Goal: Information Seeking & Learning: Learn about a topic

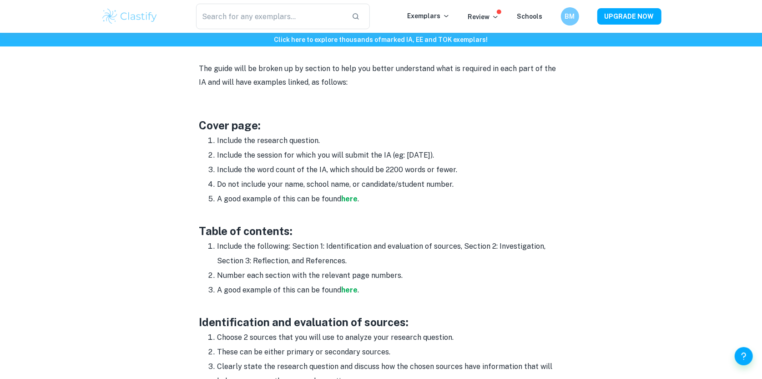
scroll to position [468, 0]
click at [348, 196] on strong "here" at bounding box center [350, 200] width 16 height 9
click at [348, 287] on strong "here" at bounding box center [350, 291] width 16 height 9
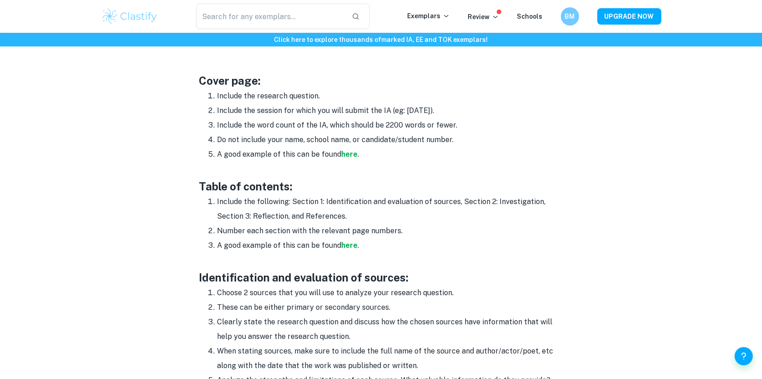
scroll to position [651, 0]
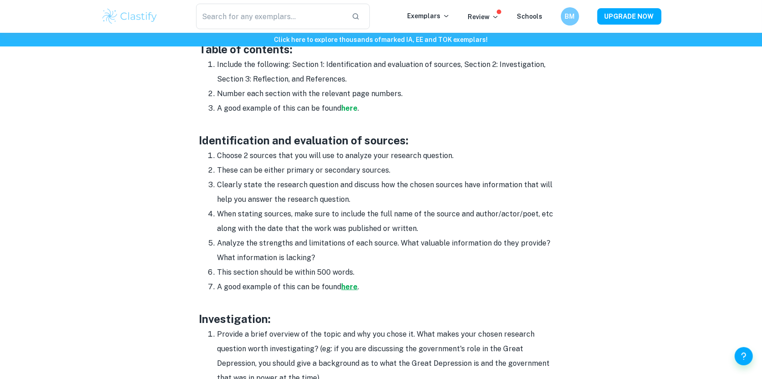
click at [348, 282] on strong "here" at bounding box center [350, 286] width 16 height 9
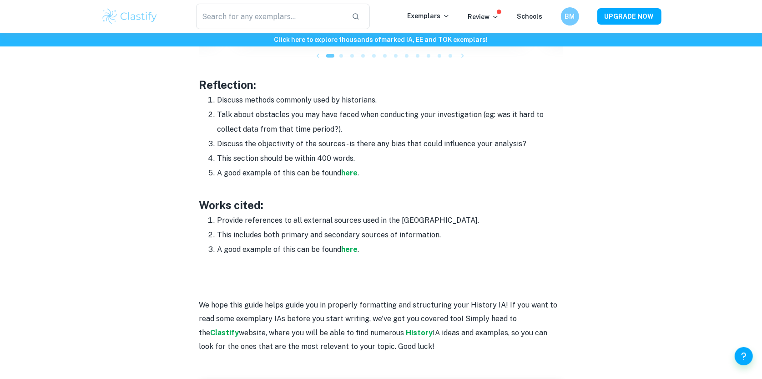
scroll to position [1227, 0]
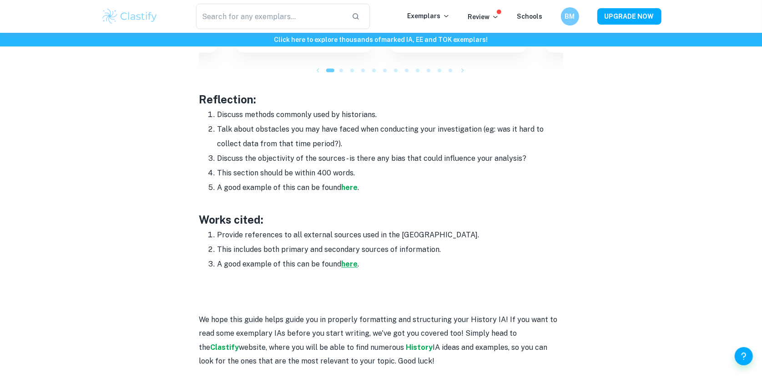
click at [355, 260] on strong "here" at bounding box center [350, 264] width 16 height 9
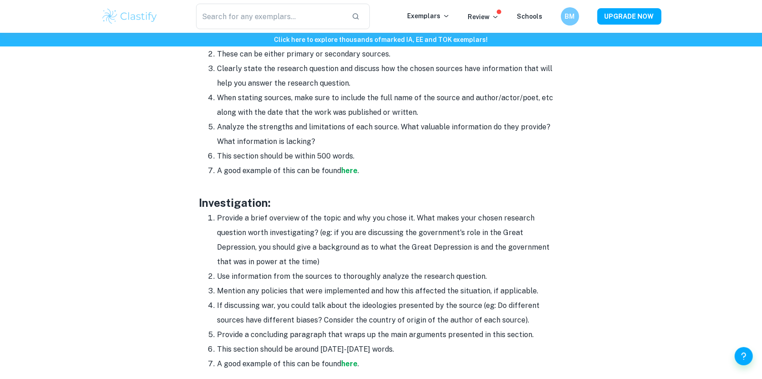
scroll to position [763, 0]
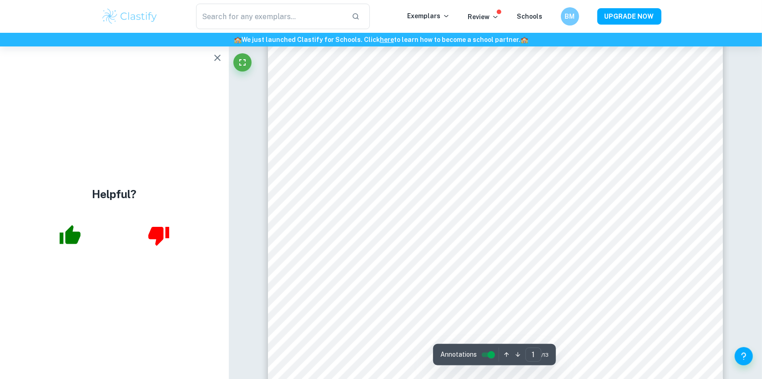
scroll to position [470, 0]
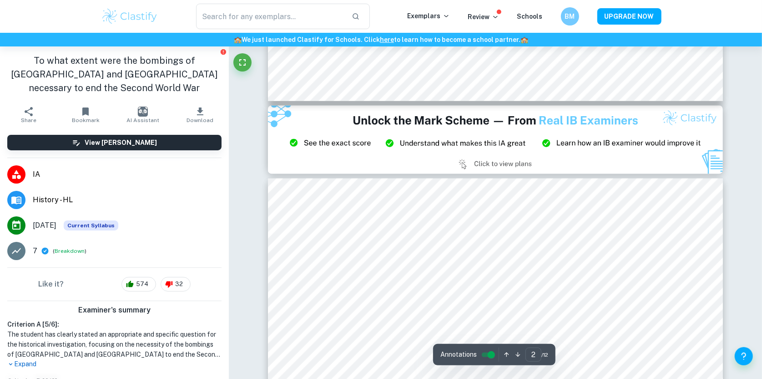
type input "3"
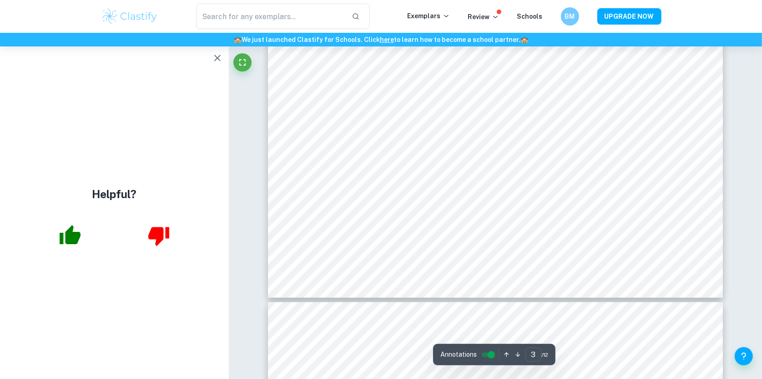
scroll to position [1676, 0]
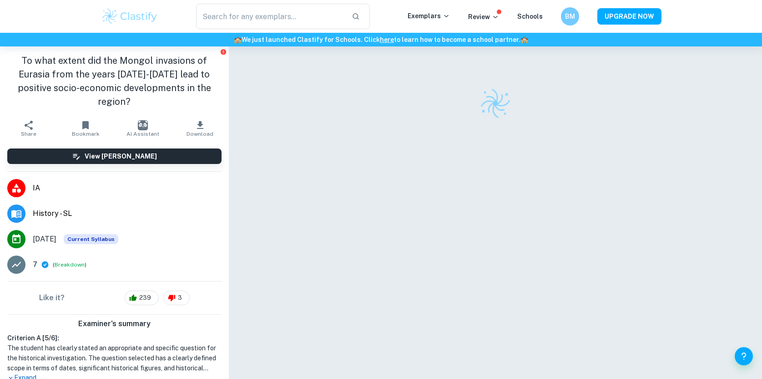
checkbox input "true"
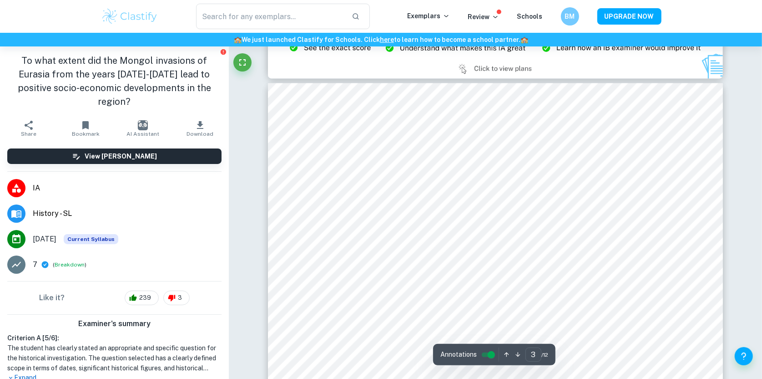
scroll to position [1418, 0]
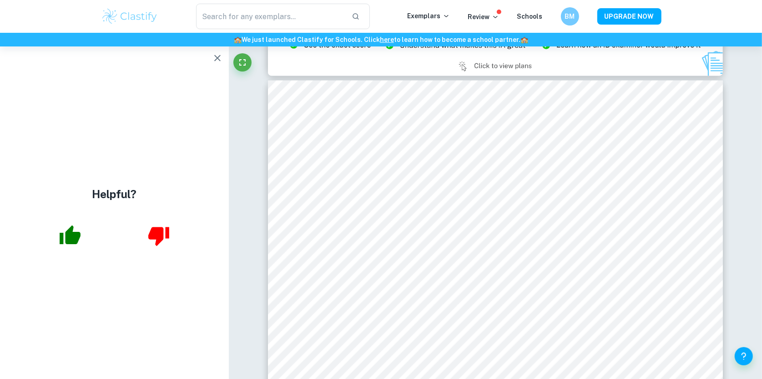
click at [196, 2] on div "​ Exemplars Review Schools BM UPGRADE NOW" at bounding box center [381, 16] width 762 height 33
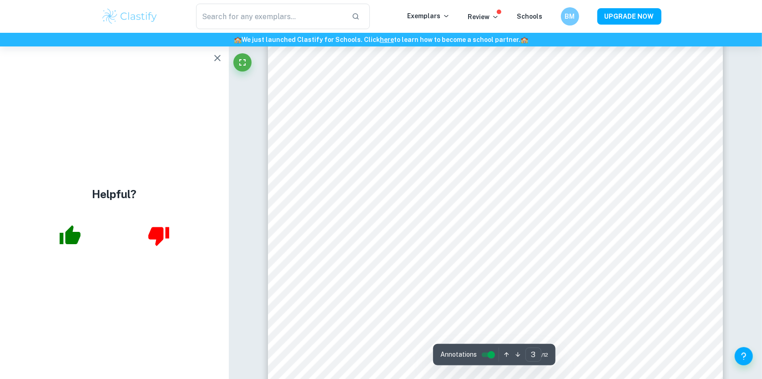
scroll to position [1494, 0]
click at [208, 55] on button "button" at bounding box center [217, 58] width 18 height 18
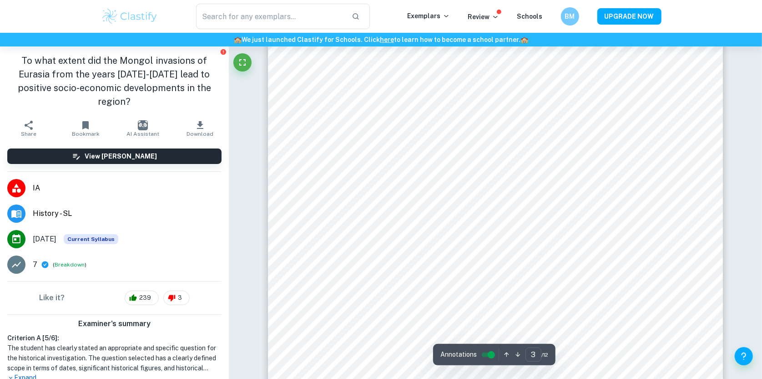
scroll to position [1470, 0]
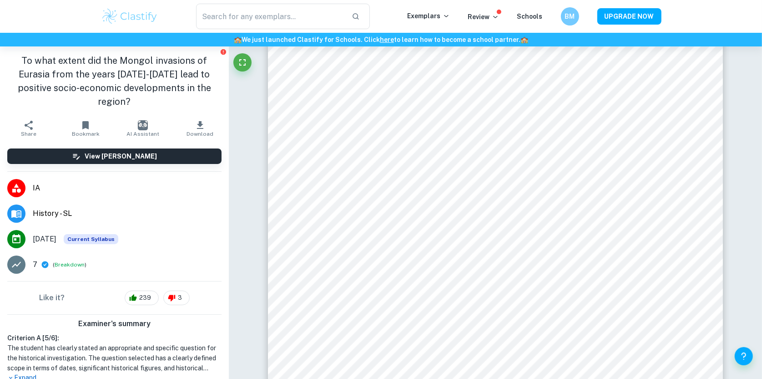
click at [459, 0] on div "​ Exemplars Review Schools BM UPGRADE NOW" at bounding box center [381, 16] width 762 height 33
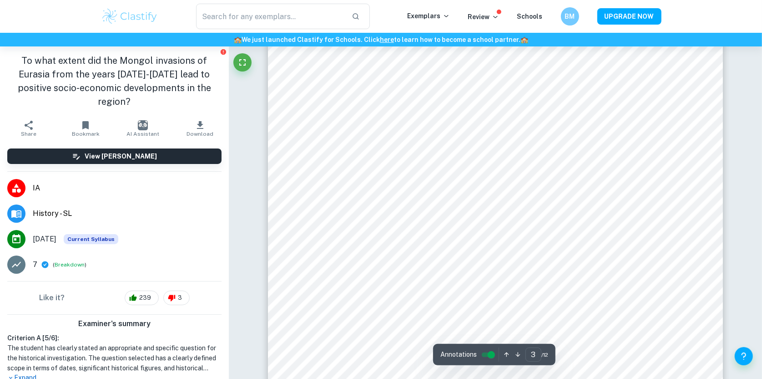
scroll to position [1487, 0]
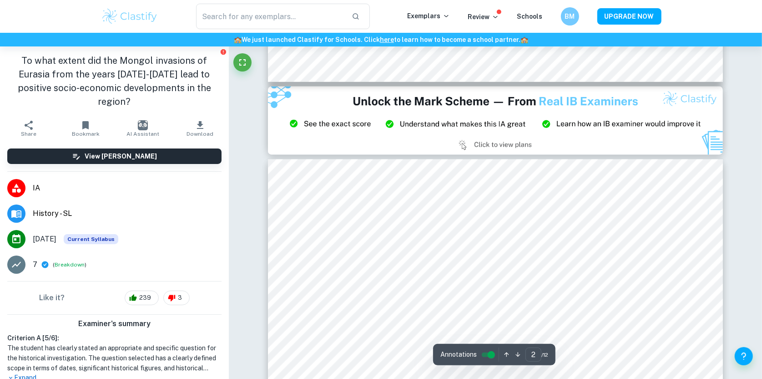
type input "3"
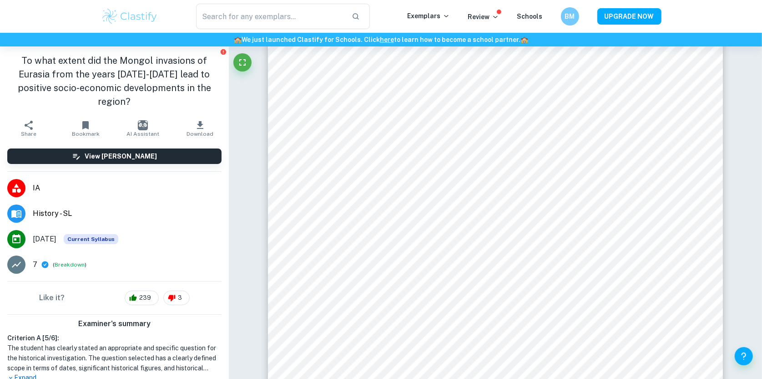
scroll to position [1608, 0]
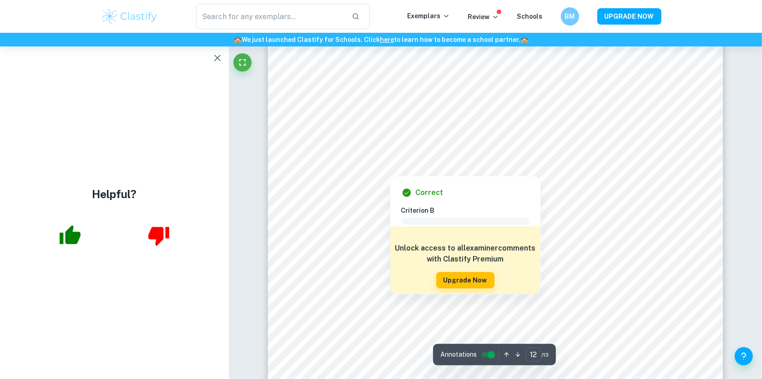
scroll to position [7389, 0]
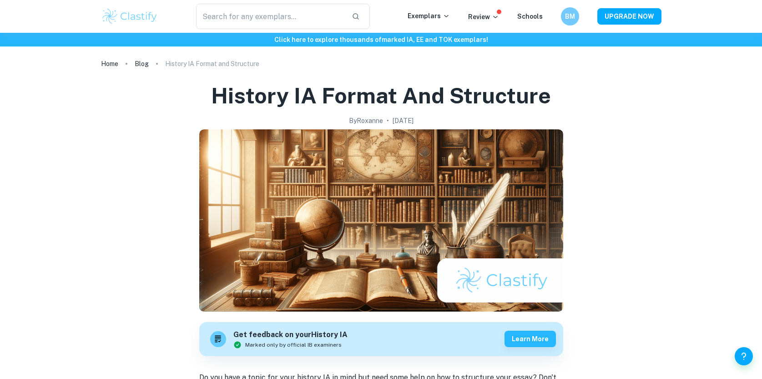
scroll to position [763, 0]
